Goal: Task Accomplishment & Management: Manage account settings

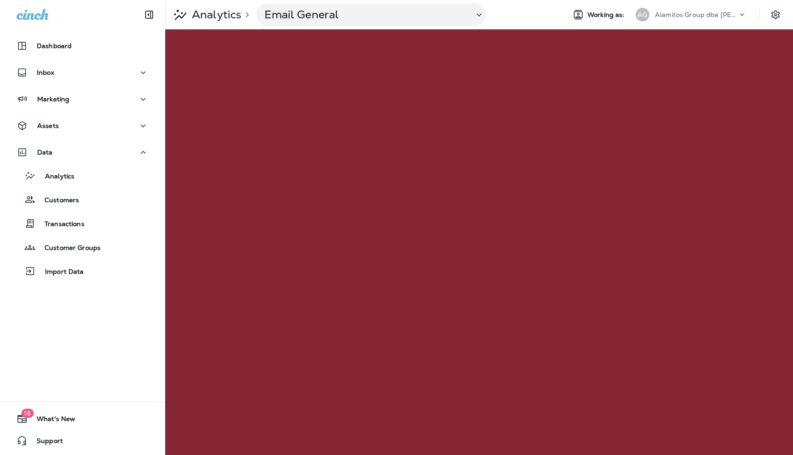
click at [739, 11] on icon at bounding box center [741, 14] width 9 height 9
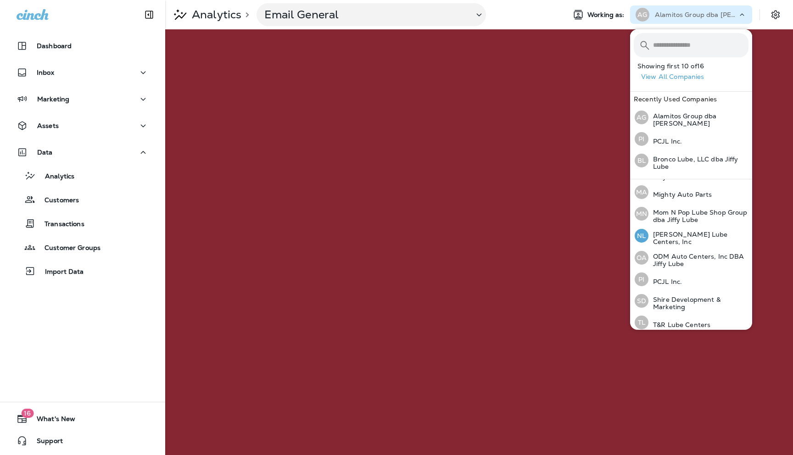
scroll to position [197, 0]
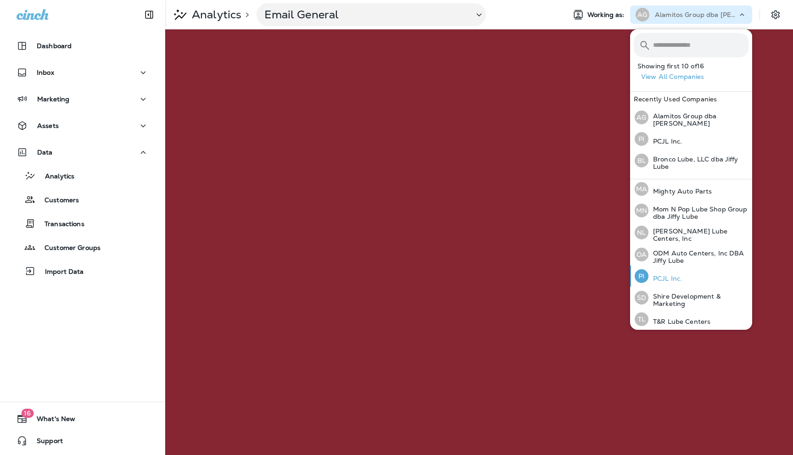
click at [662, 275] on p "PCJL Inc." at bounding box center [664, 278] width 33 height 7
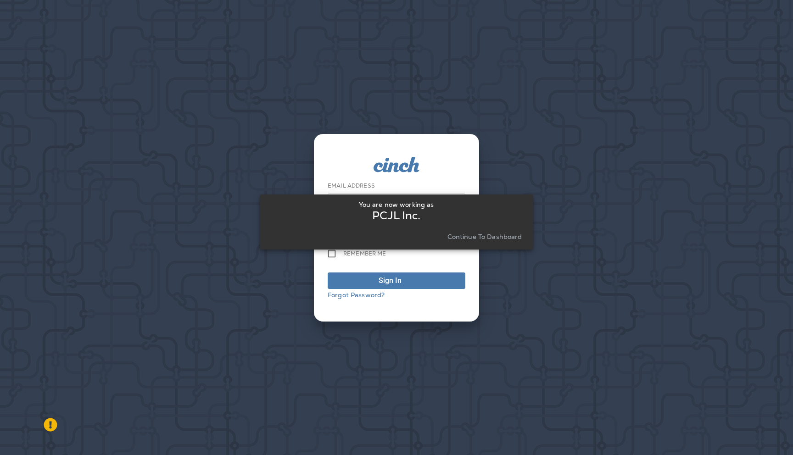
type input "**********"
click at [483, 236] on p "Continue to Dashboard" at bounding box center [484, 236] width 75 height 7
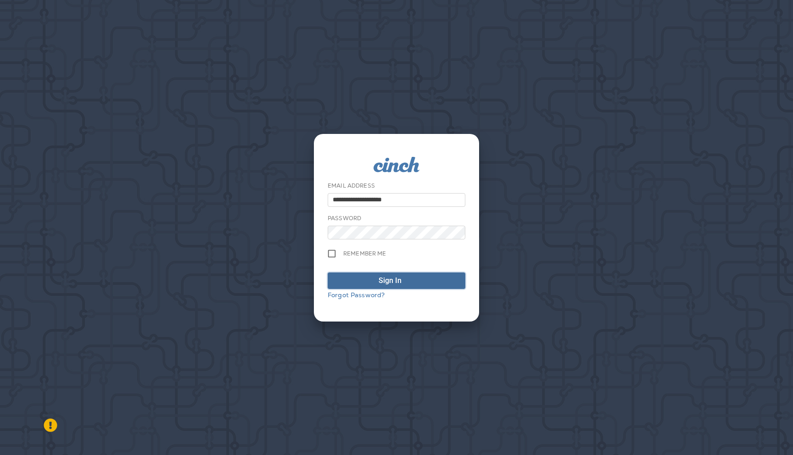
click at [396, 282] on div "Sign In" at bounding box center [390, 280] width 23 height 11
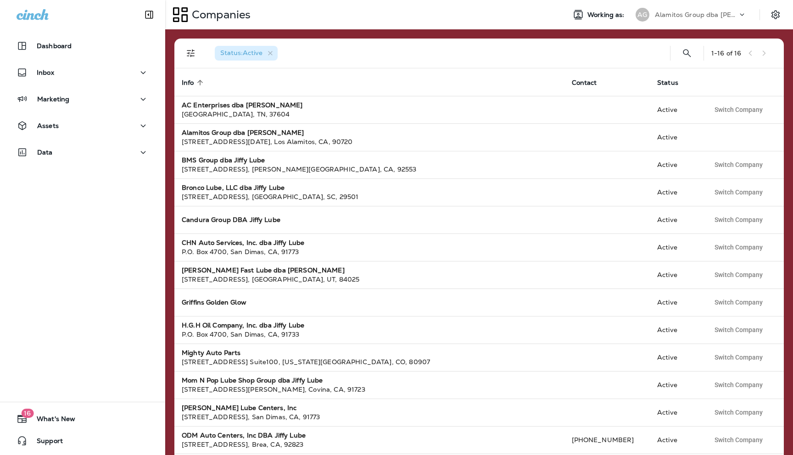
click at [720, 12] on p "Alamitos Group dba [PERSON_NAME]" at bounding box center [696, 14] width 83 height 7
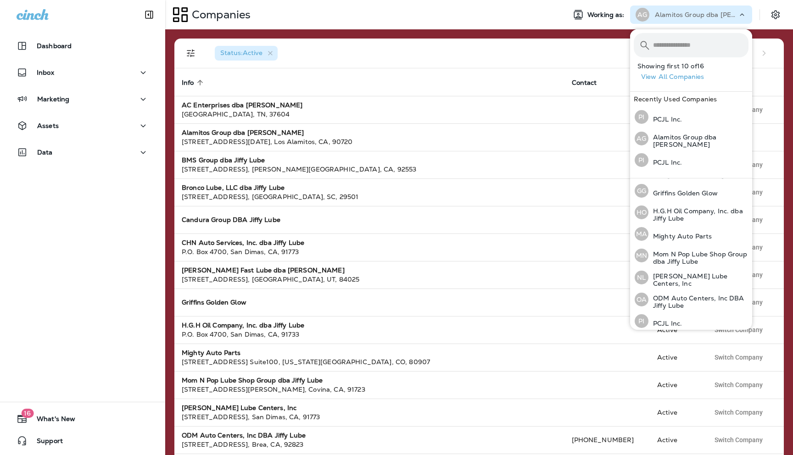
scroll to position [196, 0]
click at [666, 275] on p "PCJL Inc." at bounding box center [664, 278] width 33 height 7
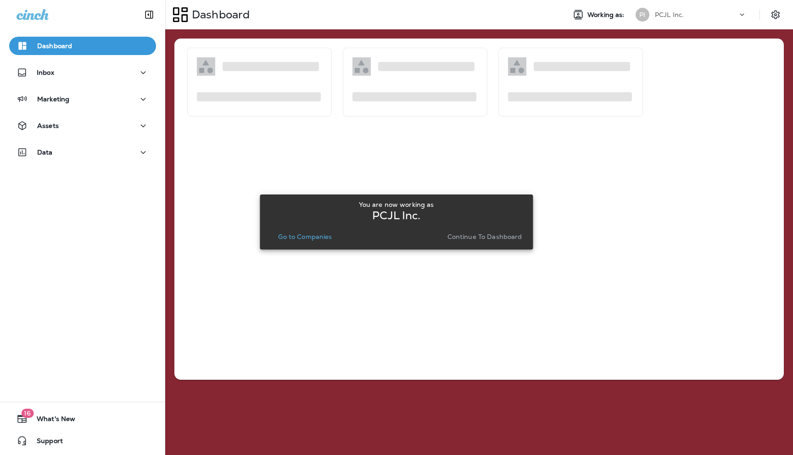
click at [468, 236] on p "Continue to Dashboard" at bounding box center [484, 236] width 75 height 7
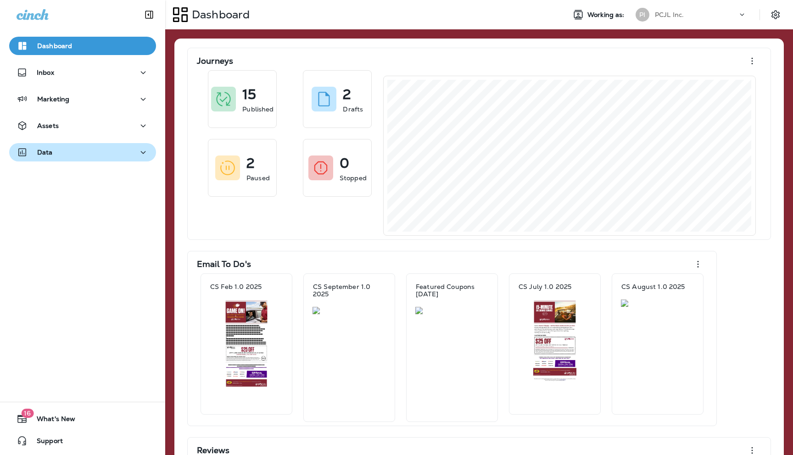
click at [107, 150] on div "Data" at bounding box center [83, 152] width 132 height 11
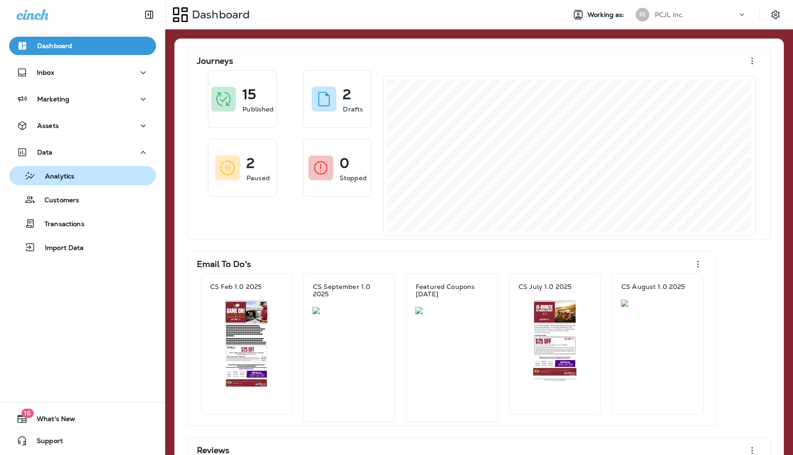
click at [73, 177] on p "Analytics" at bounding box center [55, 177] width 39 height 9
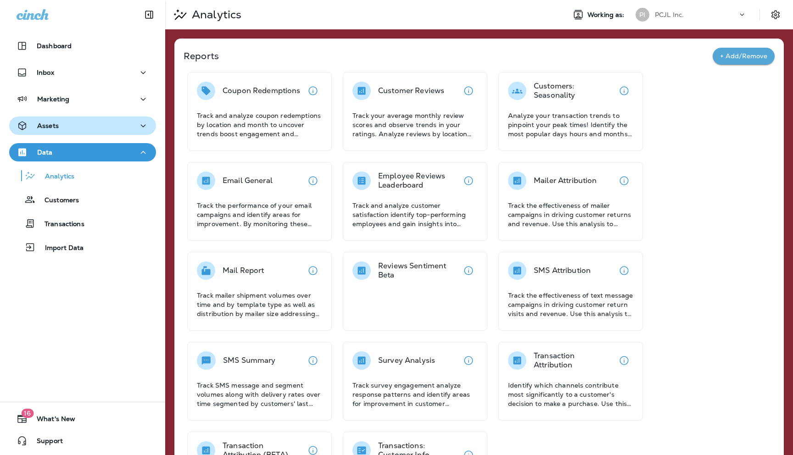
click at [77, 126] on div "Assets" at bounding box center [83, 125] width 132 height 11
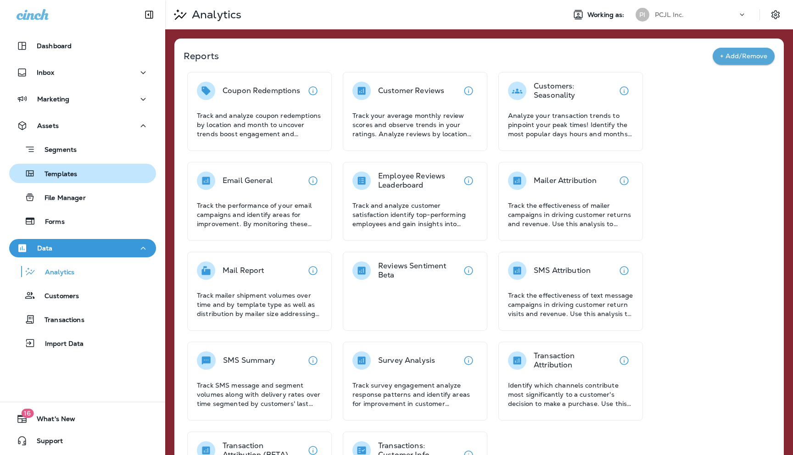
click at [59, 172] on p "Templates" at bounding box center [56, 174] width 42 height 9
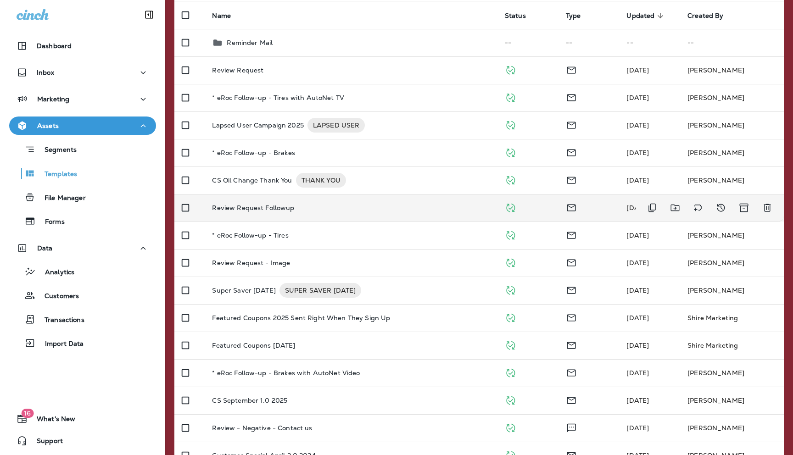
scroll to position [97, 0]
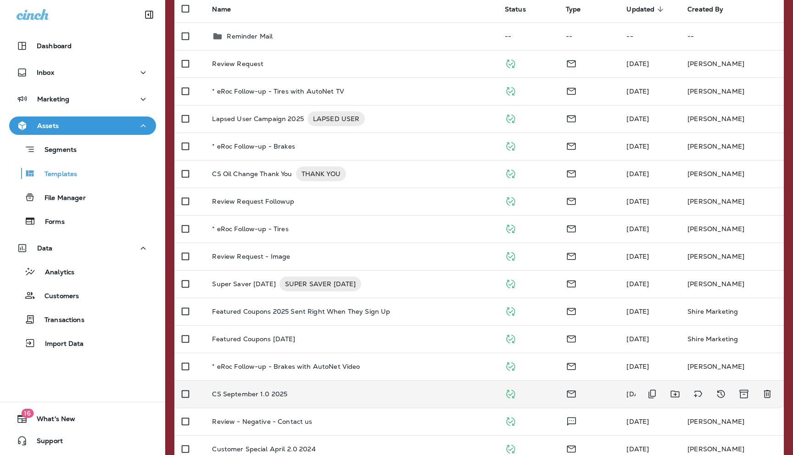
click at [244, 389] on td "CS September 1.0 2025" at bounding box center [351, 394] width 292 height 28
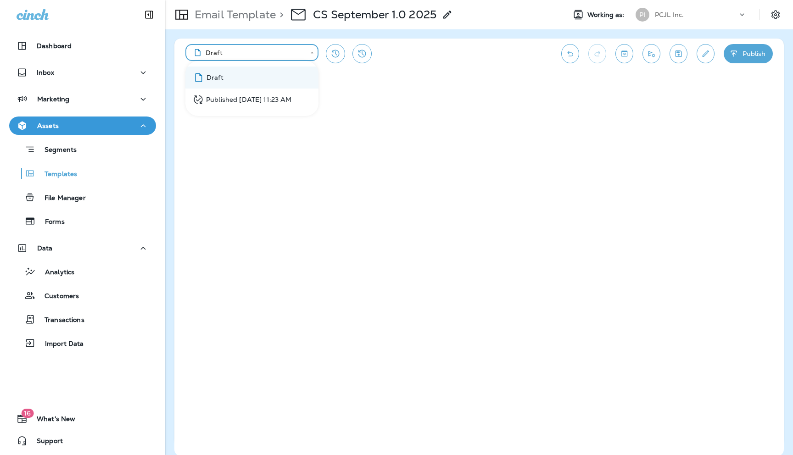
click at [312, 0] on body "**********" at bounding box center [396, 0] width 793 height 0
click at [56, 173] on div at bounding box center [396, 227] width 793 height 455
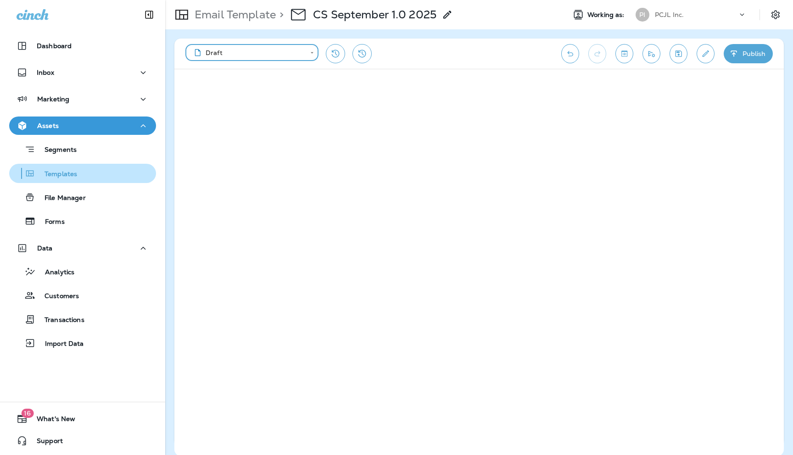
click at [70, 172] on p "Templates" at bounding box center [56, 174] width 42 height 9
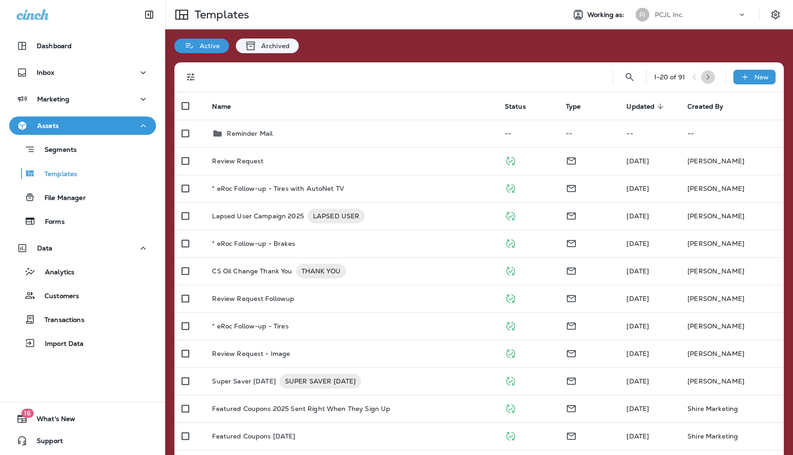
click at [711, 78] on icon "button" at bounding box center [708, 77] width 6 height 6
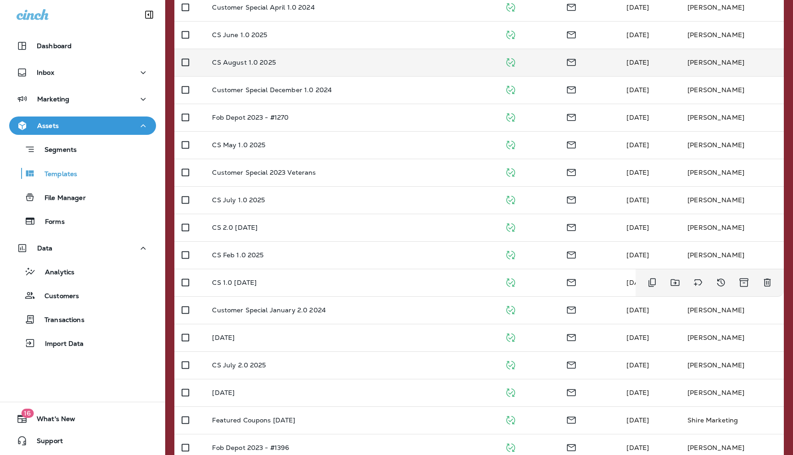
scroll to position [244, 0]
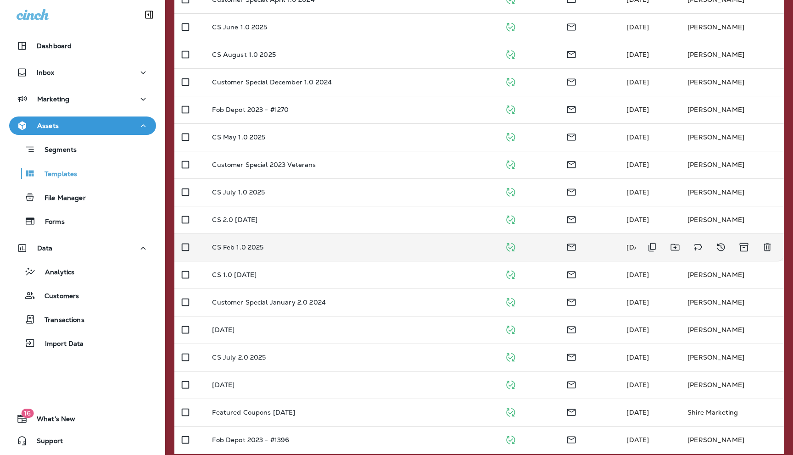
click at [244, 249] on p "CS Feb 1.0 2025" at bounding box center [237, 247] width 51 height 7
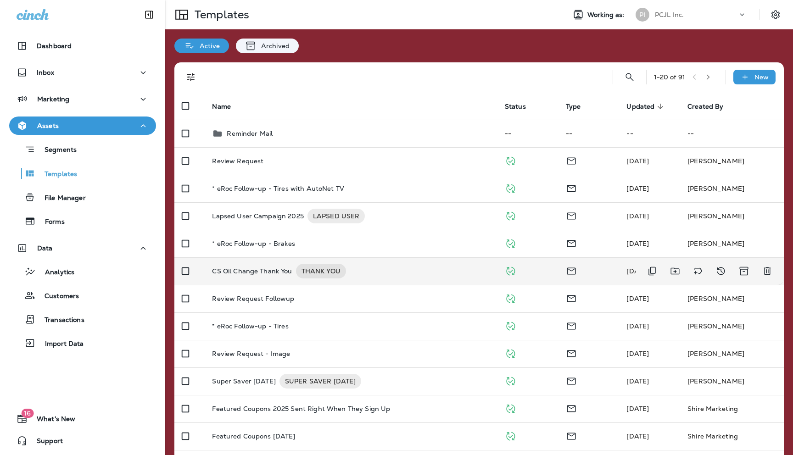
click at [262, 271] on p "CS Oil Change Thank You" at bounding box center [252, 271] width 80 height 15
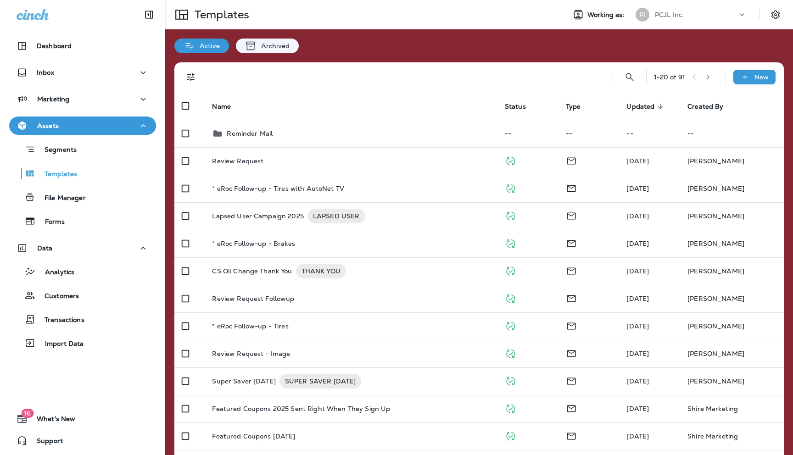
click at [711, 74] on icon "button" at bounding box center [708, 77] width 6 height 6
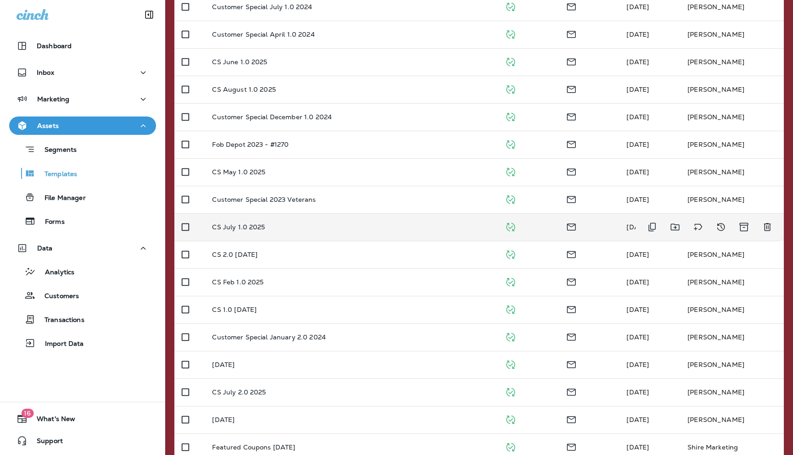
scroll to position [252, 0]
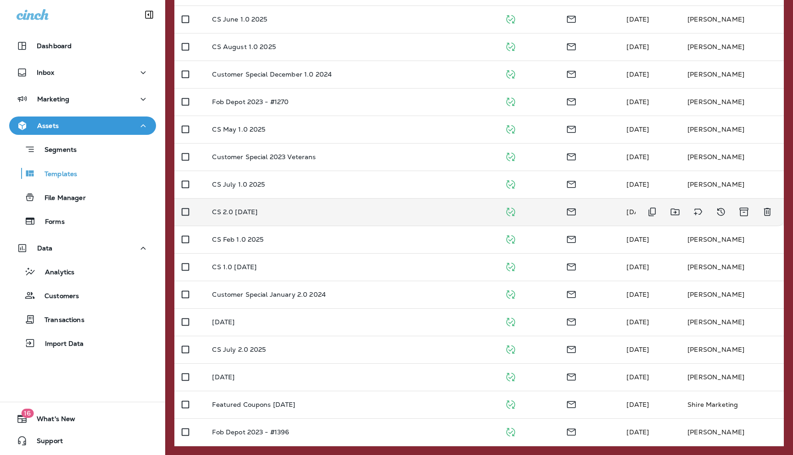
click at [251, 214] on p "CS 2.0 [DATE]" at bounding box center [234, 211] width 45 height 7
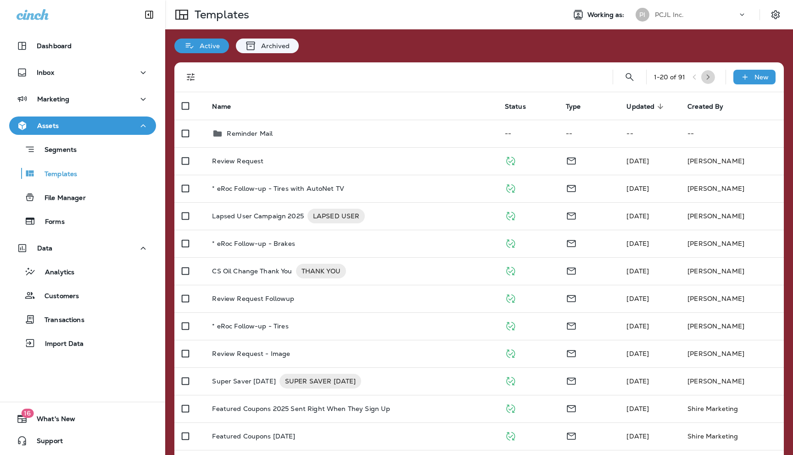
click at [711, 75] on icon "button" at bounding box center [708, 77] width 6 height 6
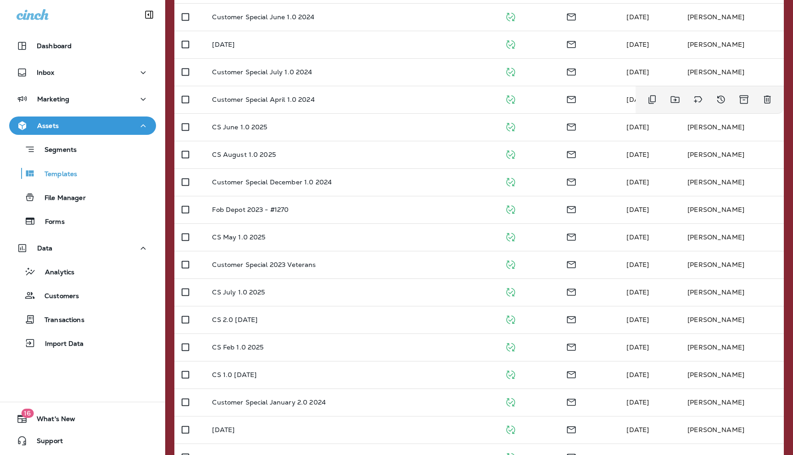
scroll to position [252, 0]
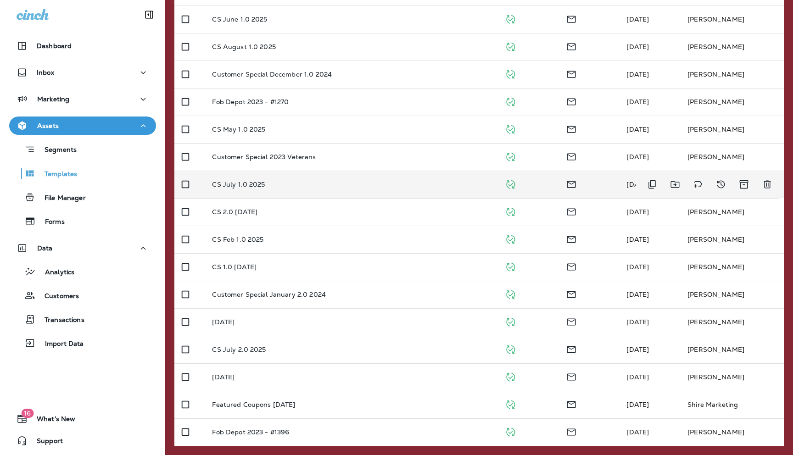
click at [244, 186] on p "CS July 1.0 2025" at bounding box center [238, 184] width 53 height 7
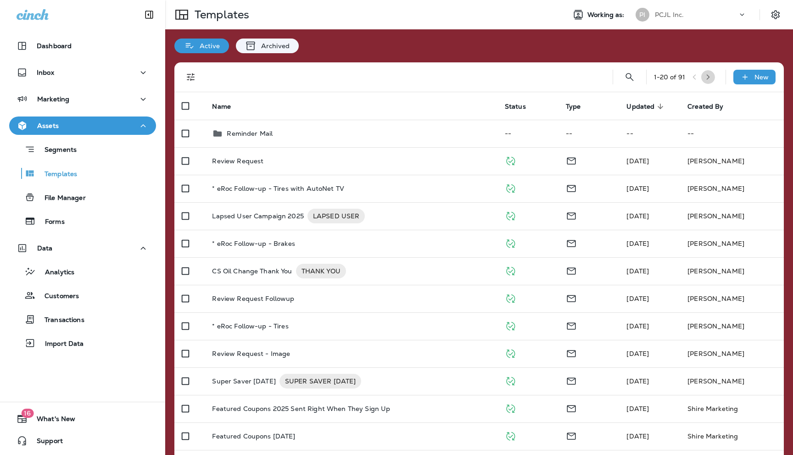
click at [710, 78] on icon "button" at bounding box center [708, 77] width 6 height 6
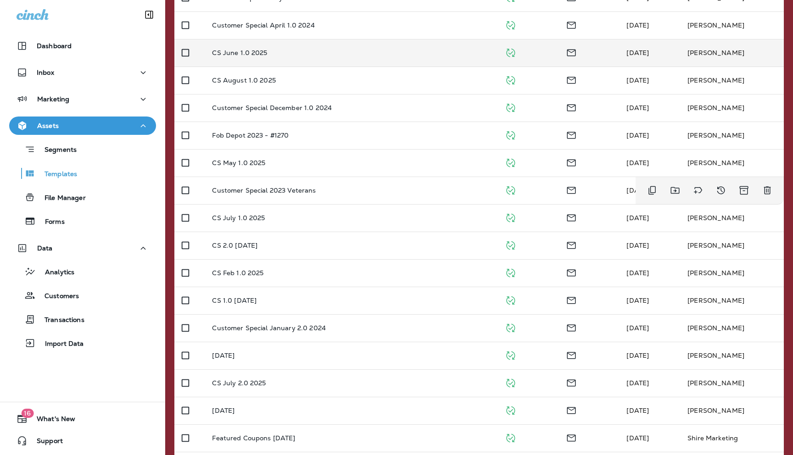
scroll to position [220, 0]
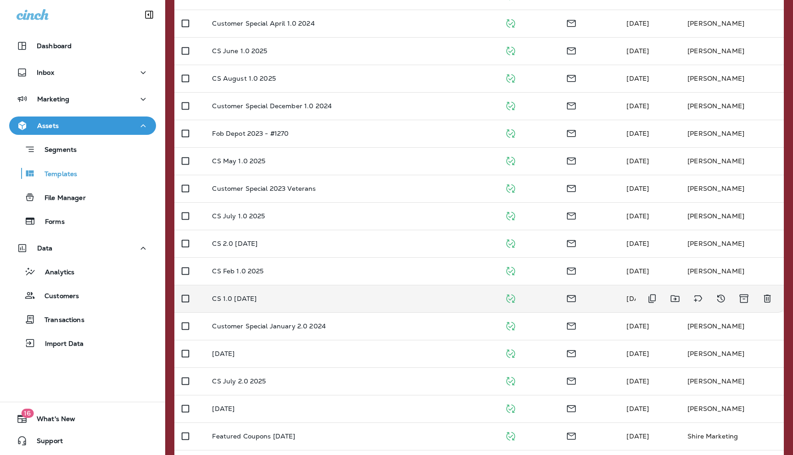
click at [237, 299] on p "CS 1.0 [DATE]" at bounding box center [234, 298] width 45 height 7
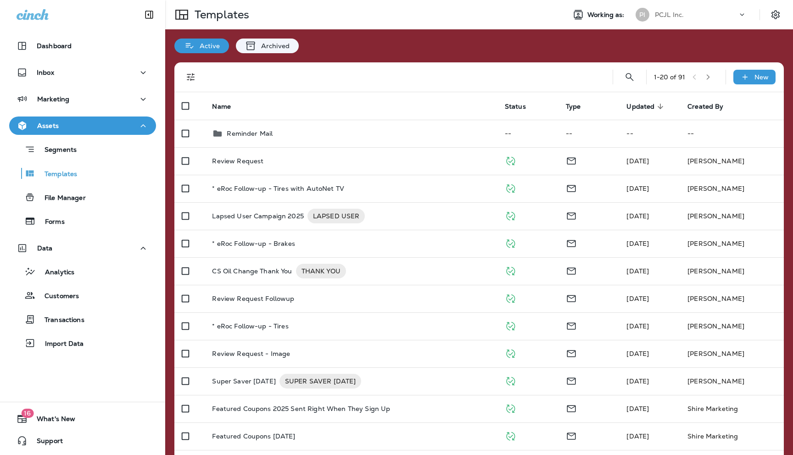
click at [710, 81] on button "button" at bounding box center [708, 77] width 14 height 14
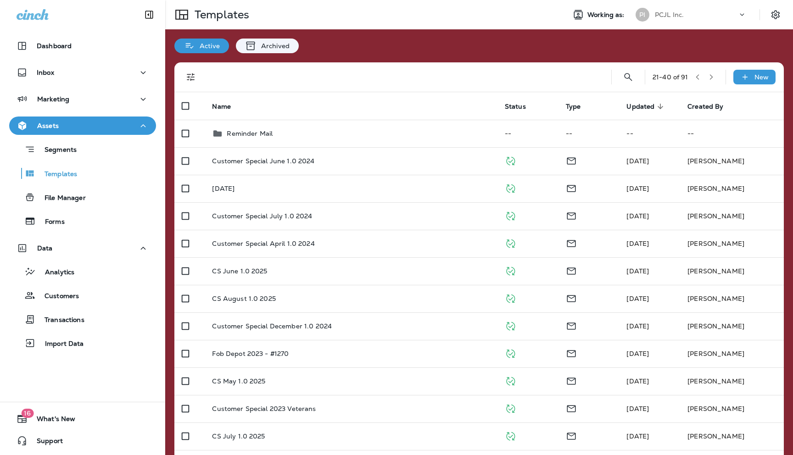
click at [710, 81] on button "button" at bounding box center [711, 77] width 14 height 14
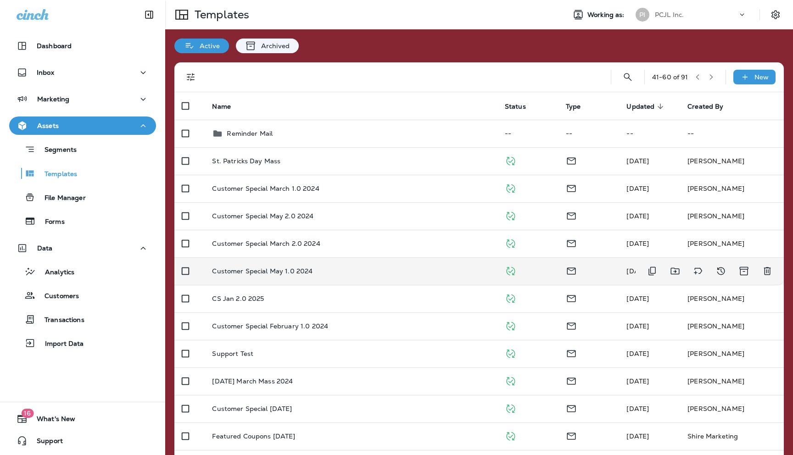
scroll to position [252, 0]
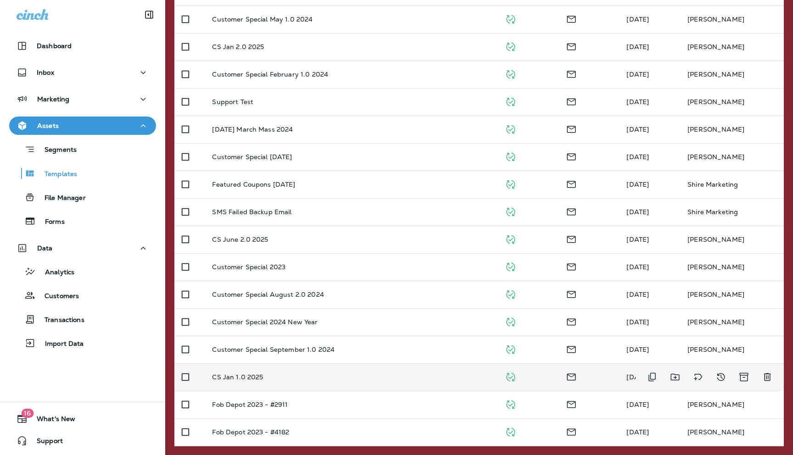
click at [227, 378] on p "CS Jan 1.0 2025" at bounding box center [237, 376] width 51 height 7
